Goal: Complete application form

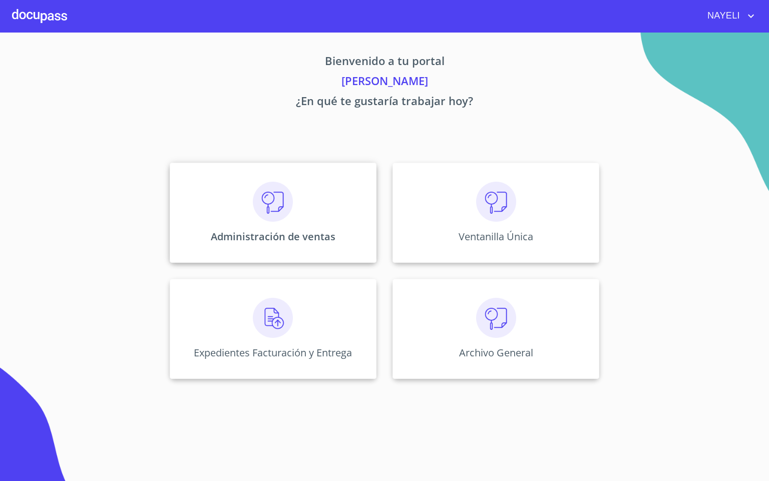
click at [296, 204] on div "Administración de ventas" at bounding box center [273, 213] width 207 height 100
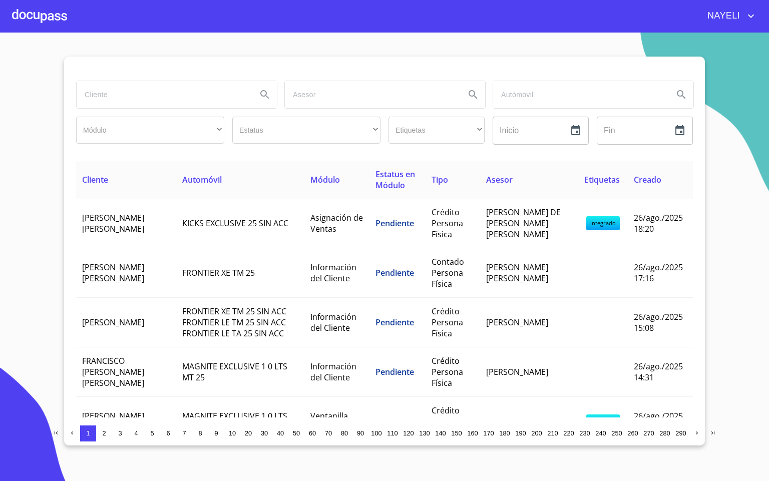
click at [103, 94] on input "search" at bounding box center [163, 94] width 172 height 27
click at [93, 108] on input "search" at bounding box center [163, 94] width 172 height 27
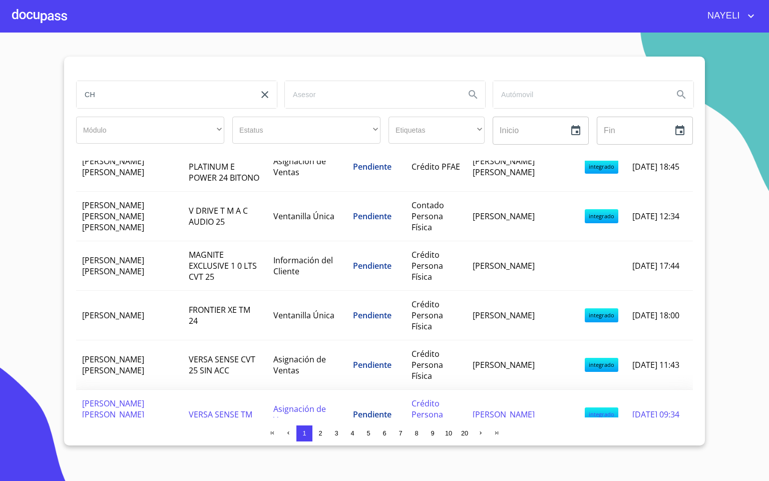
scroll to position [1007, 0]
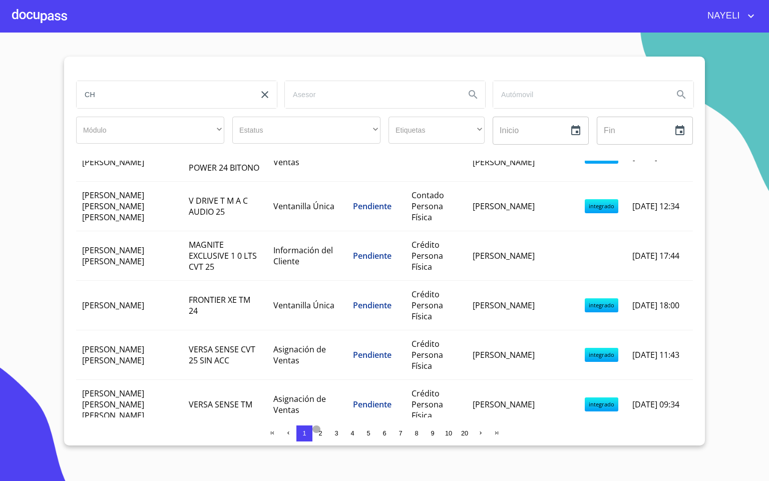
click at [322, 432] on span "2" at bounding box center [321, 434] width 4 height 8
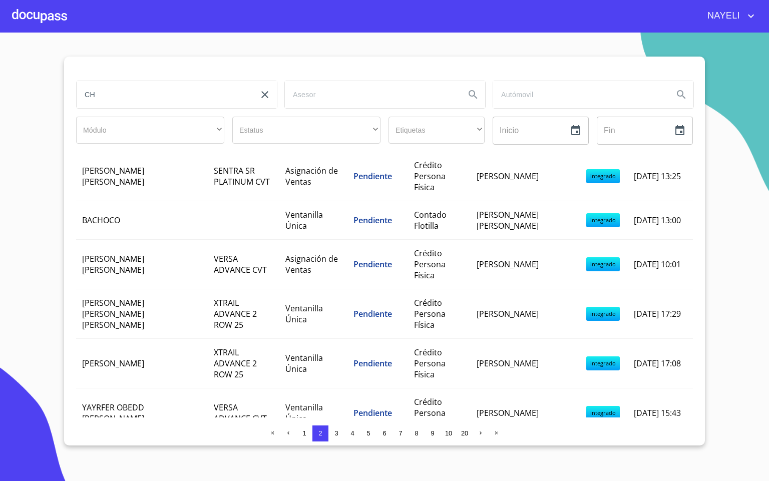
scroll to position [0, 0]
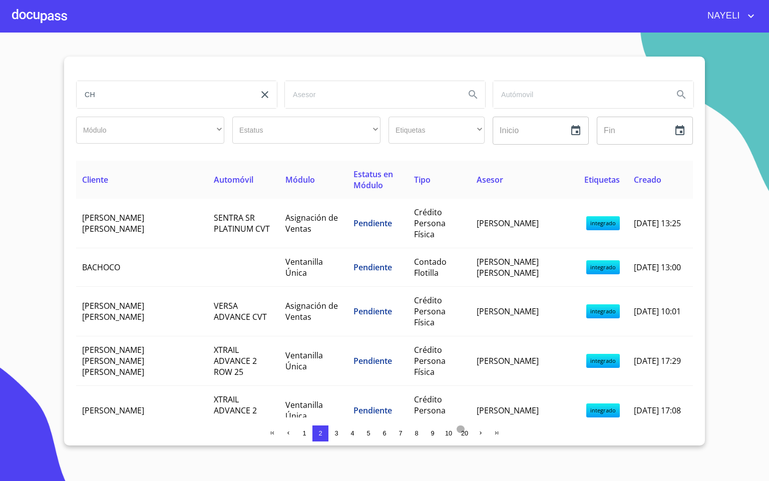
click at [471, 435] on button "20" at bounding box center [465, 434] width 16 height 16
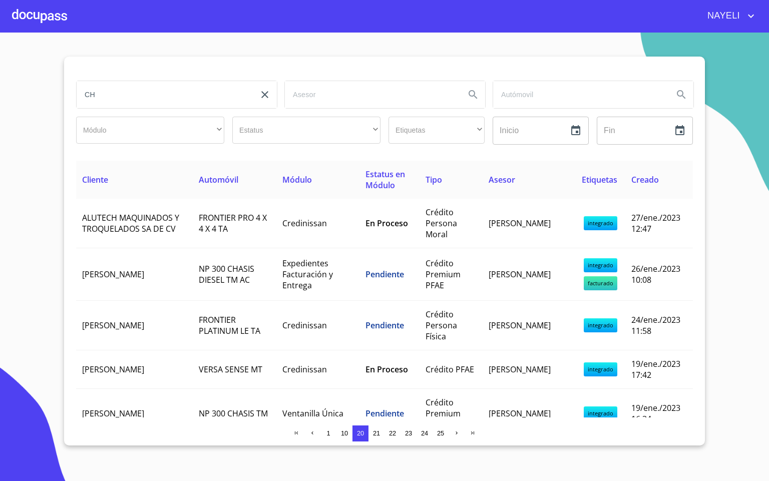
click at [171, 97] on input "CH" at bounding box center [163, 94] width 172 height 27
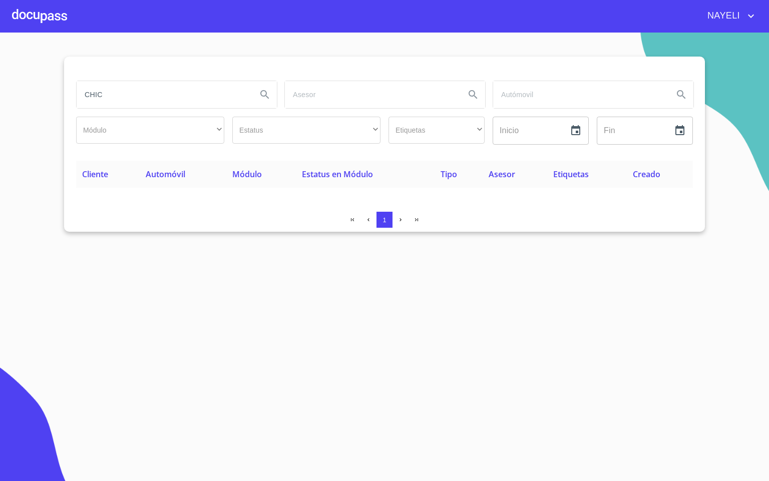
type input "CHIC"
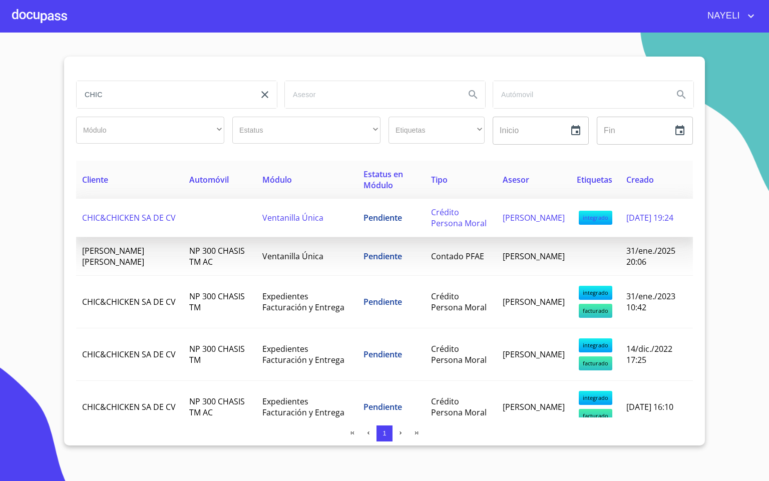
click at [144, 212] on span "CHIC&CHICKEN SA DE CV" at bounding box center [129, 217] width 94 height 11
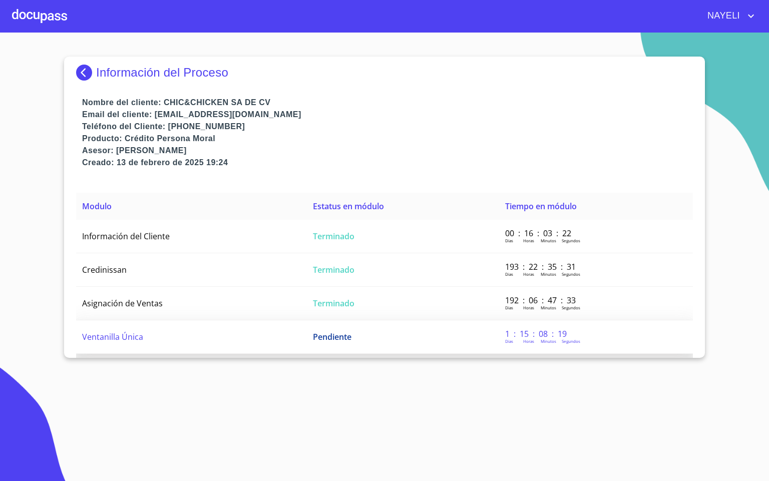
click at [169, 332] on td "Ventanilla Única" at bounding box center [191, 338] width 231 height 34
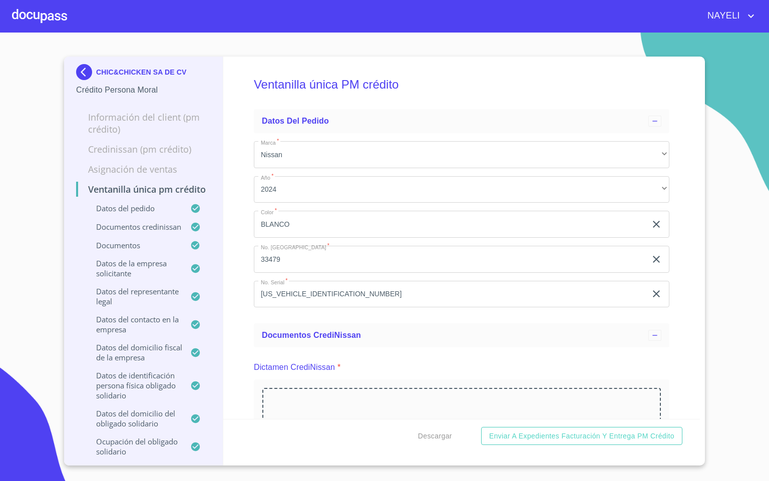
click at [238, 209] on div "Ventanilla única PM crédito Datos del pedido Marca   * Nissan ​ Año   * 2024 ​ …" at bounding box center [461, 238] width 477 height 363
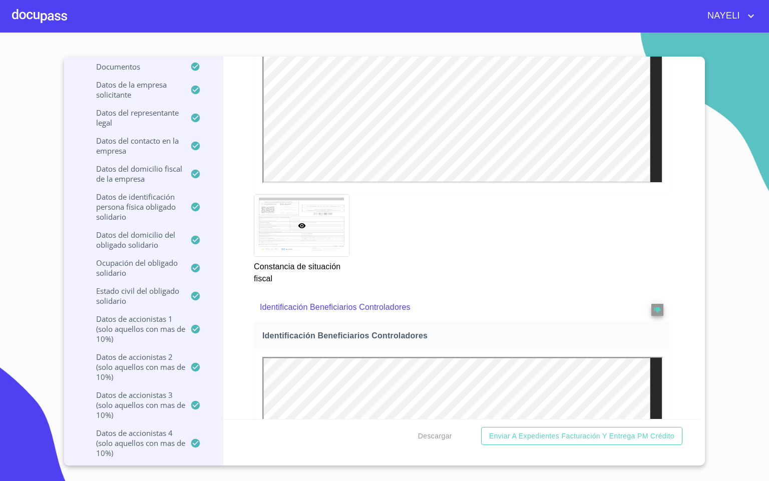
scroll to position [6085, 0]
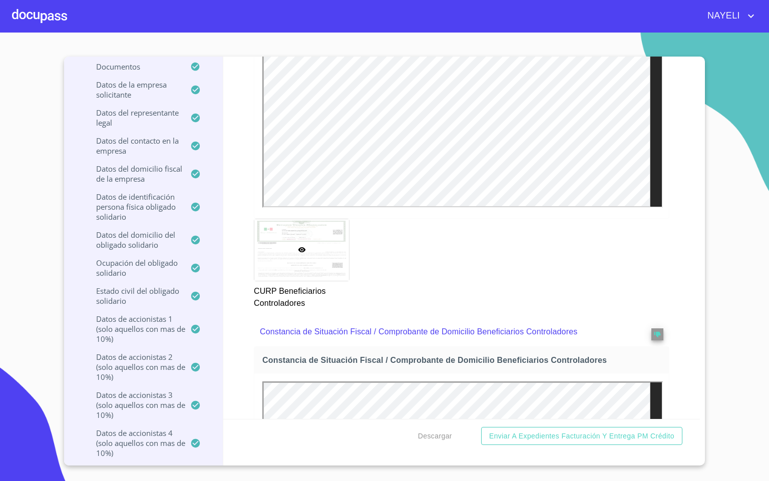
click at [669, 308] on div "Ventanilla única PM crédito Datos del pedido Marca   * Nissan ​ Año   * 2024 ​ …" at bounding box center [461, 238] width 477 height 363
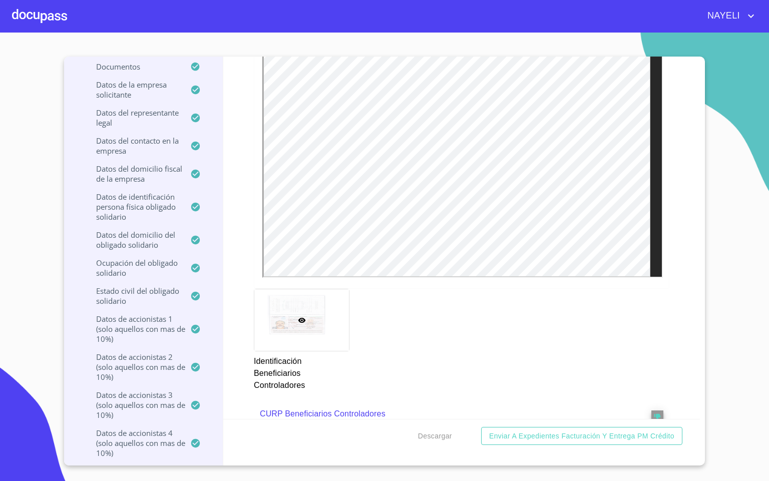
click at [59, 20] on div at bounding box center [39, 16] width 55 height 32
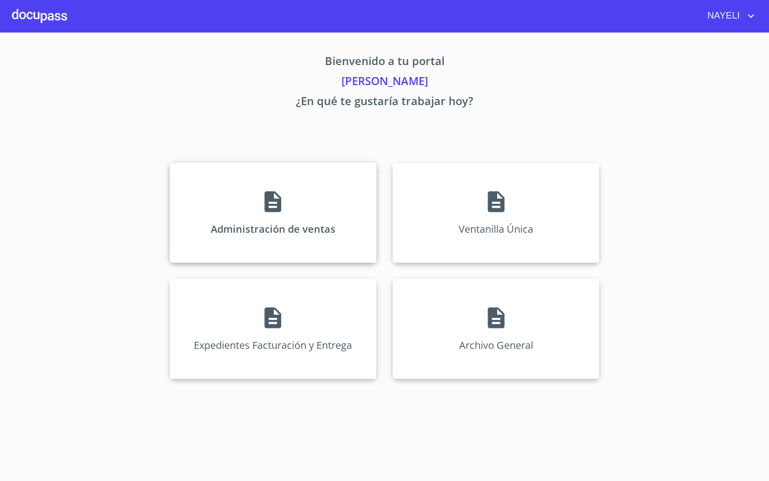
click at [223, 212] on div "Administración de ventas" at bounding box center [273, 213] width 207 height 100
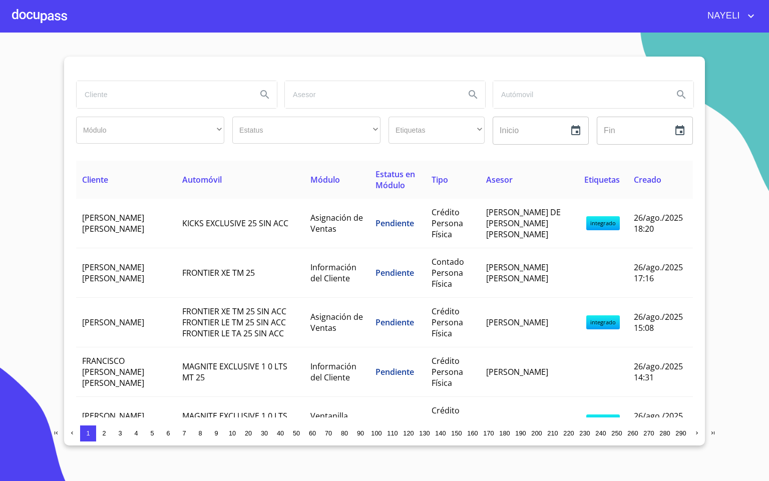
click at [101, 92] on input "search" at bounding box center [163, 94] width 172 height 27
type input "SEMILL"
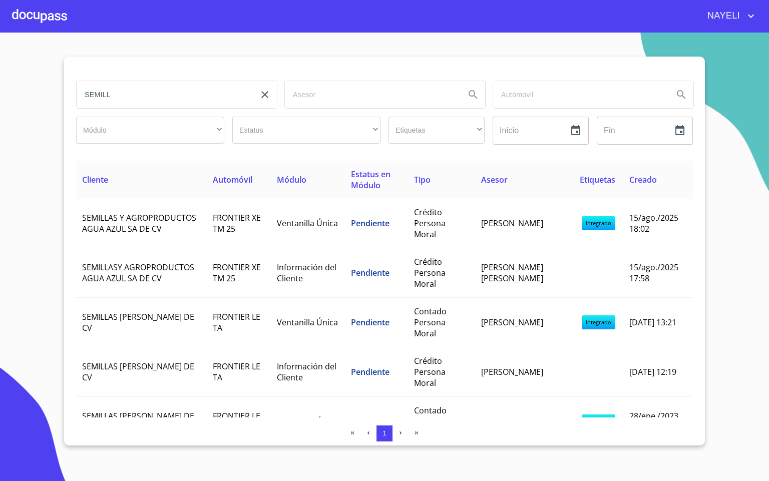
drag, startPoint x: 52, startPoint y: 164, endPoint x: 50, endPoint y: 158, distance: 6.3
drag, startPoint x: 50, startPoint y: 158, endPoint x: 27, endPoint y: 153, distance: 23.0
click at [27, 153] on section "SEMILL Módulo ​ ​ Estatus ​ ​ Etiquetas ​ ​ Inicio ​ Fin ​ Cliente Automóvil Mó…" at bounding box center [384, 257] width 769 height 449
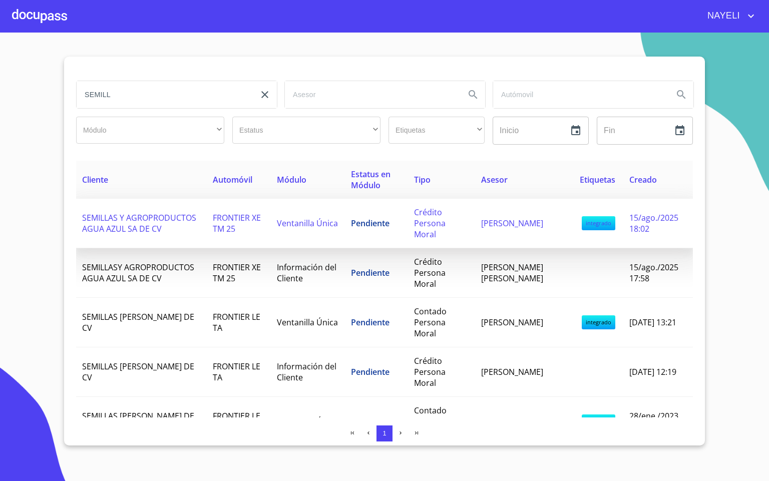
click at [123, 213] on span "SEMILLAS Y AGROPRODUCTOS AGUA AZUL SA DE CV" at bounding box center [139, 223] width 114 height 22
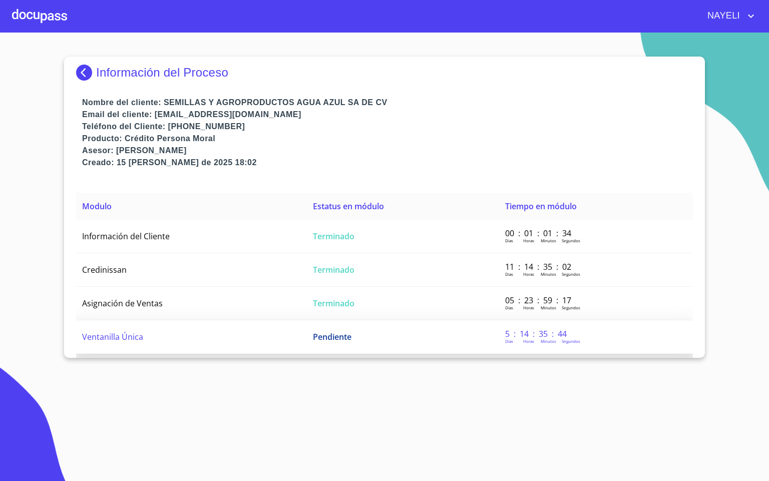
click at [200, 334] on td "Ventanilla Única" at bounding box center [191, 338] width 231 height 34
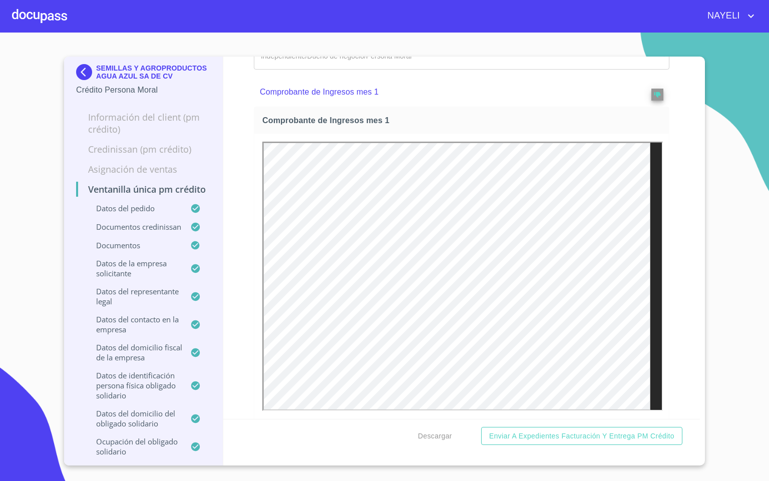
click at [680, 232] on div "Ventanilla única PM crédito Datos del pedido Marca   * Nissan ​ Año   * 2025 ​ …" at bounding box center [461, 238] width 477 height 363
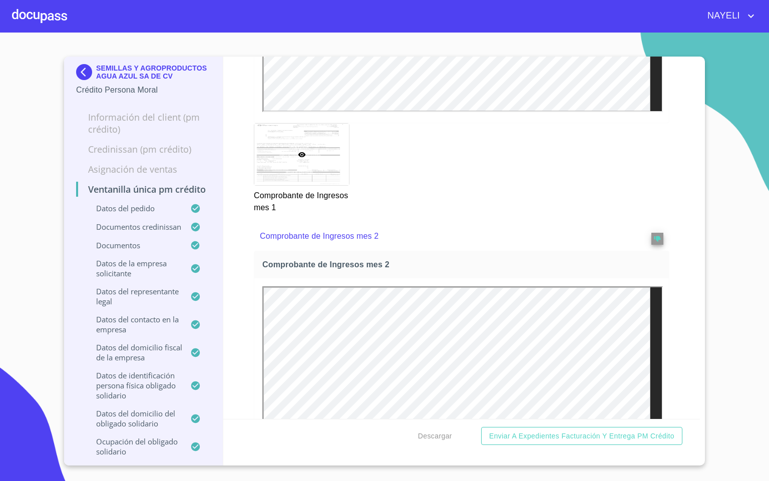
scroll to position [1740, 0]
click at [671, 240] on div "Ventanilla única PM crédito Datos del pedido Marca   * Nissan ​ Año   * 2025 ​ …" at bounding box center [461, 238] width 477 height 363
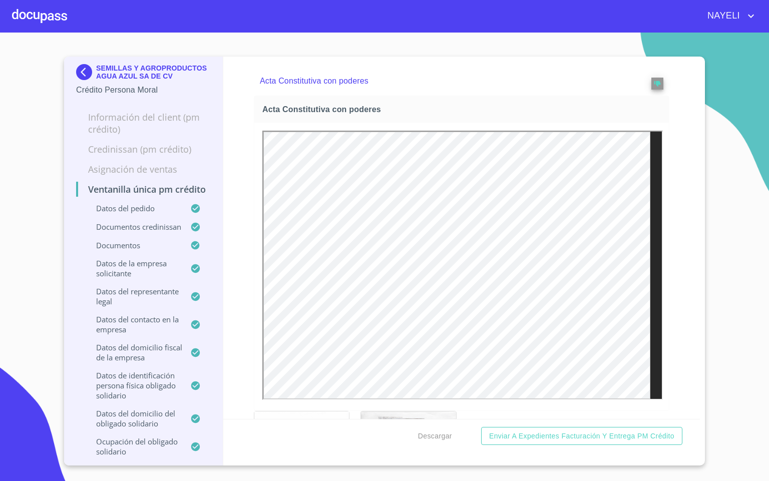
scroll to position [3168, 0]
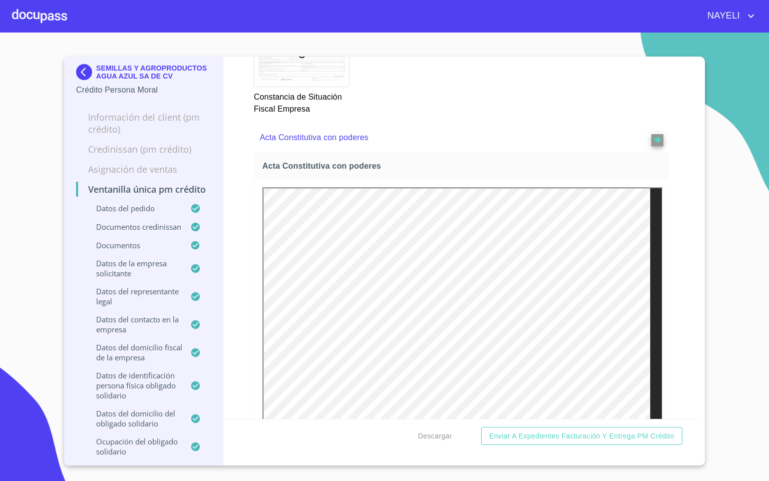
click at [25, 21] on div at bounding box center [39, 16] width 55 height 32
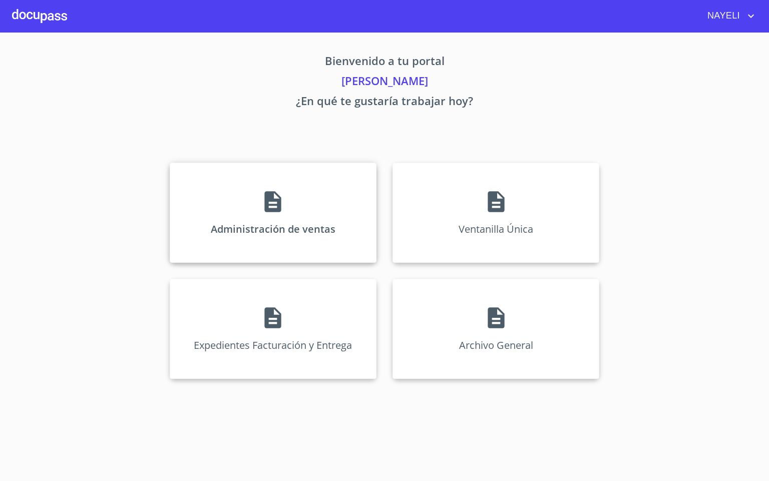
click at [282, 257] on div "Administración de ventas" at bounding box center [273, 213] width 207 height 100
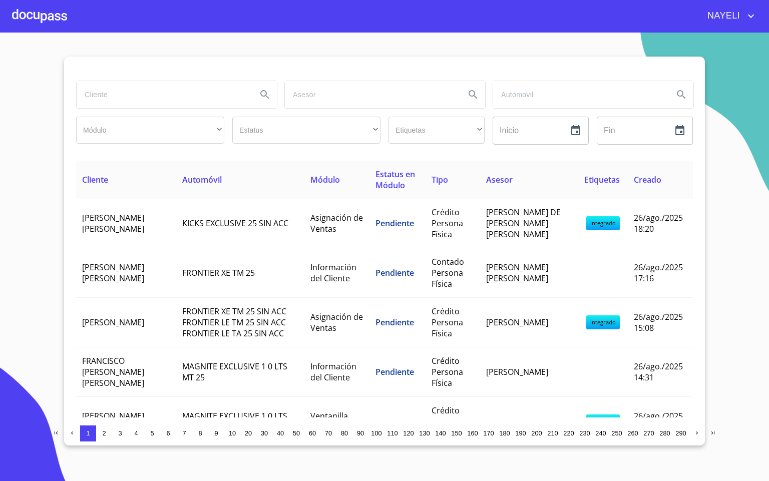
click at [200, 102] on input "search" at bounding box center [163, 94] width 172 height 27
type input "[PERSON_NAME]"
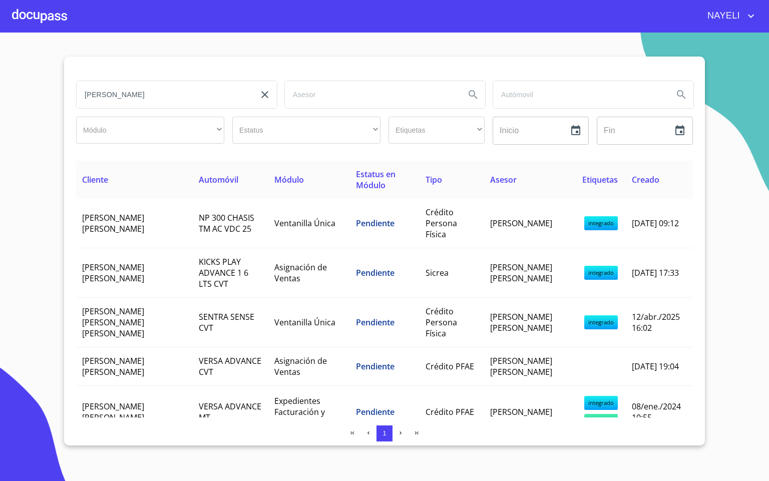
click at [199, 212] on span "NP 300 CHASIS TM AC VDC 25" at bounding box center [227, 223] width 56 height 22
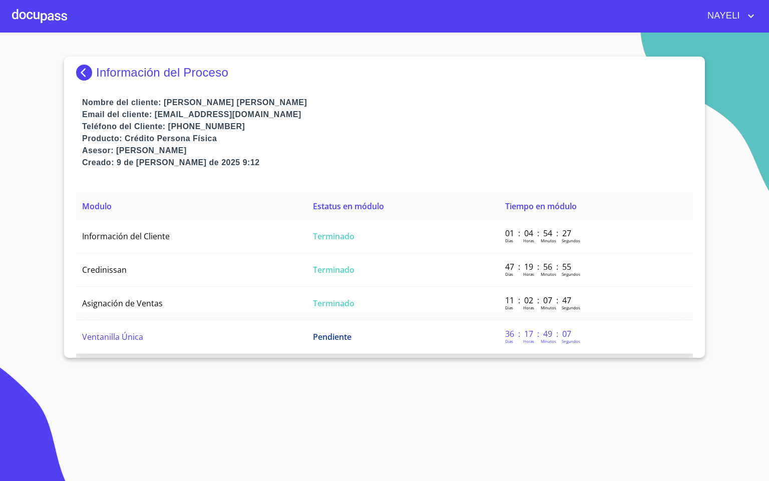
click at [118, 343] on td "Ventanilla Única" at bounding box center [191, 338] width 231 height 34
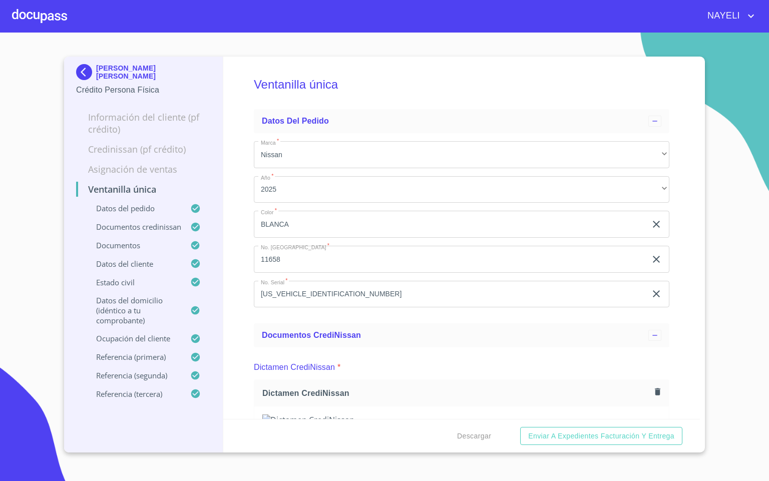
click at [675, 341] on div "Ventanilla única Datos del pedido Marca   * Nissan ​ Año   * 2025 ​ Color   * […" at bounding box center [461, 238] width 477 height 363
click at [684, 263] on div "Ventanilla única Datos del pedido Marca   * Nissan ​ Año   * 2025 ​ Color   * […" at bounding box center [461, 238] width 477 height 363
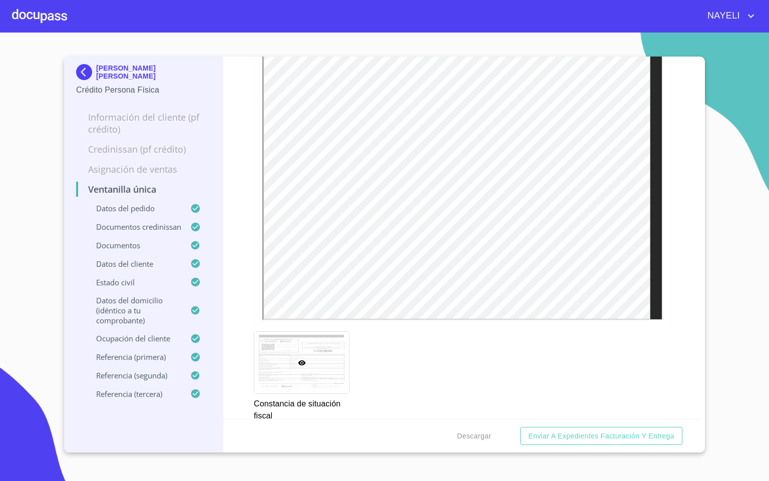
scroll to position [3305, 0]
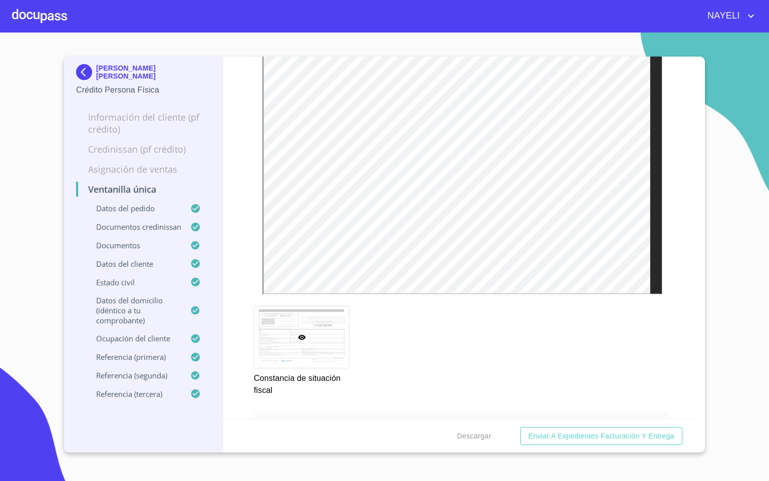
click at [664, 309] on div "Ventanilla única Datos del pedido Marca   * Nissan ​ Año   * 2025 ​ Color   * […" at bounding box center [461, 238] width 477 height 363
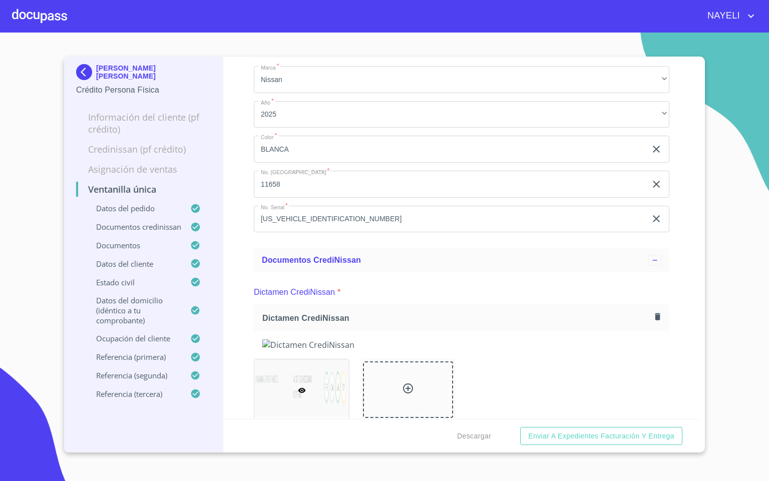
scroll to position [150, 0]
